Goal: Transaction & Acquisition: Purchase product/service

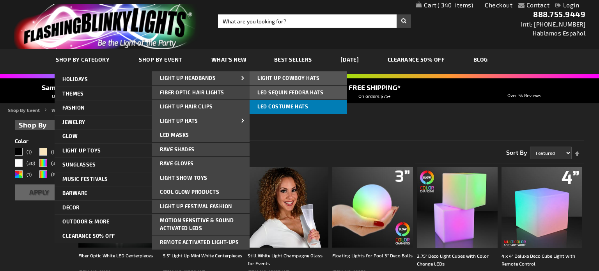
click at [276, 110] on link "LED Costume Hats" at bounding box center [299, 107] width 98 height 14
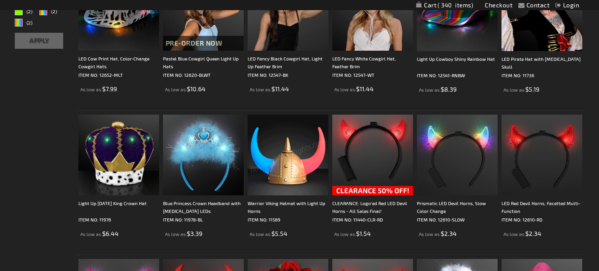
click at [282, 159] on img at bounding box center [288, 155] width 81 height 81
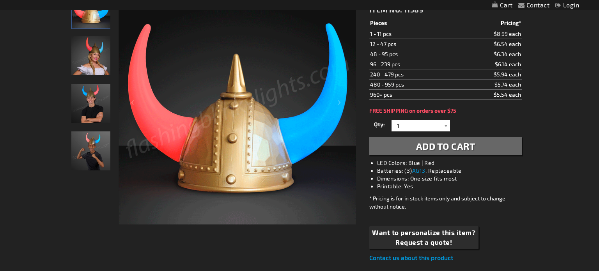
scroll to position [115, 0]
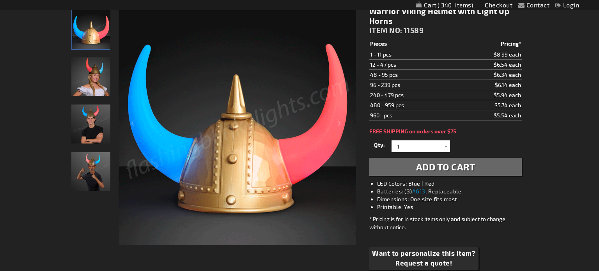
click at [94, 121] on img "Male model wearing Light Up Viking Helmet LED Horns" at bounding box center [90, 124] width 39 height 39
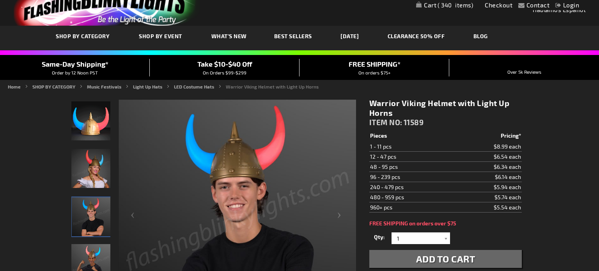
scroll to position [21, 0]
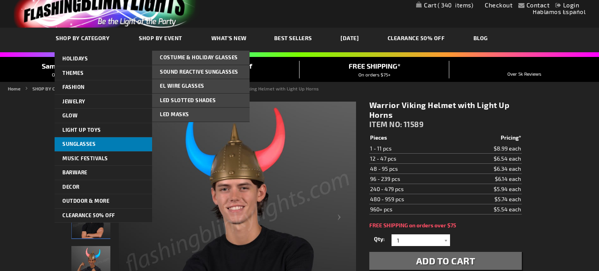
click at [98, 141] on link "Sunglasses" at bounding box center [104, 144] width 98 height 14
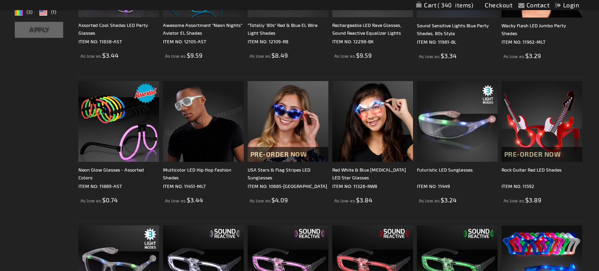
scroll to position [232, 0]
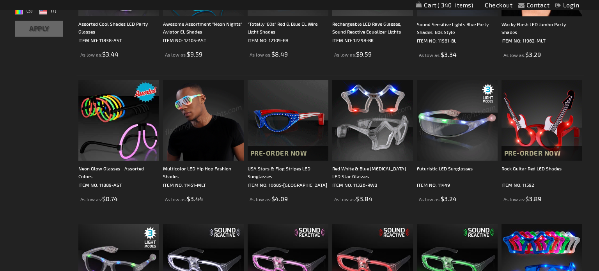
click at [455, 130] on img at bounding box center [457, 120] width 81 height 81
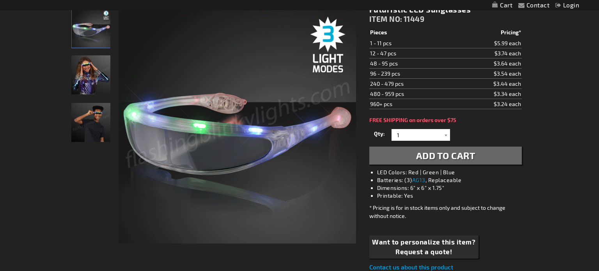
scroll to position [117, 0]
click at [92, 115] on img "Boy wearing Light Up Futuristic LED Sunglasses" at bounding box center [90, 122] width 39 height 39
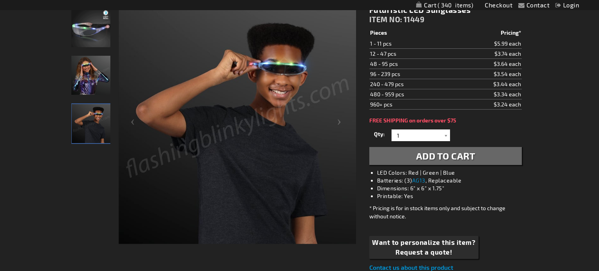
click at [84, 30] on img "Light Up Futuristic LED Sunglasses" at bounding box center [90, 27] width 39 height 39
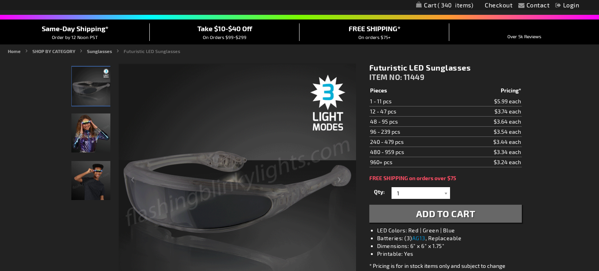
scroll to position [0, 0]
